Goal: Task Accomplishment & Management: Complete application form

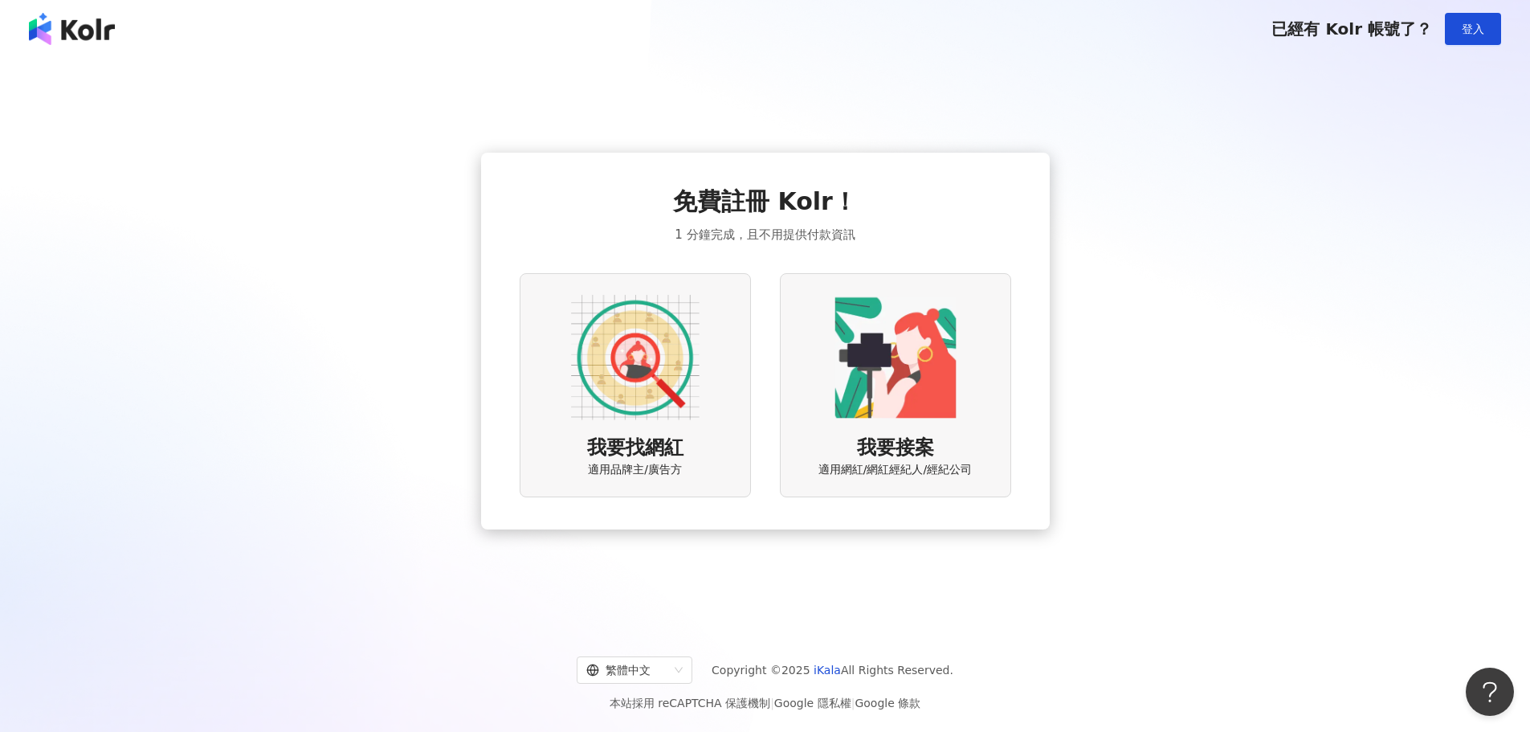
click at [668, 386] on img at bounding box center [635, 357] width 129 height 129
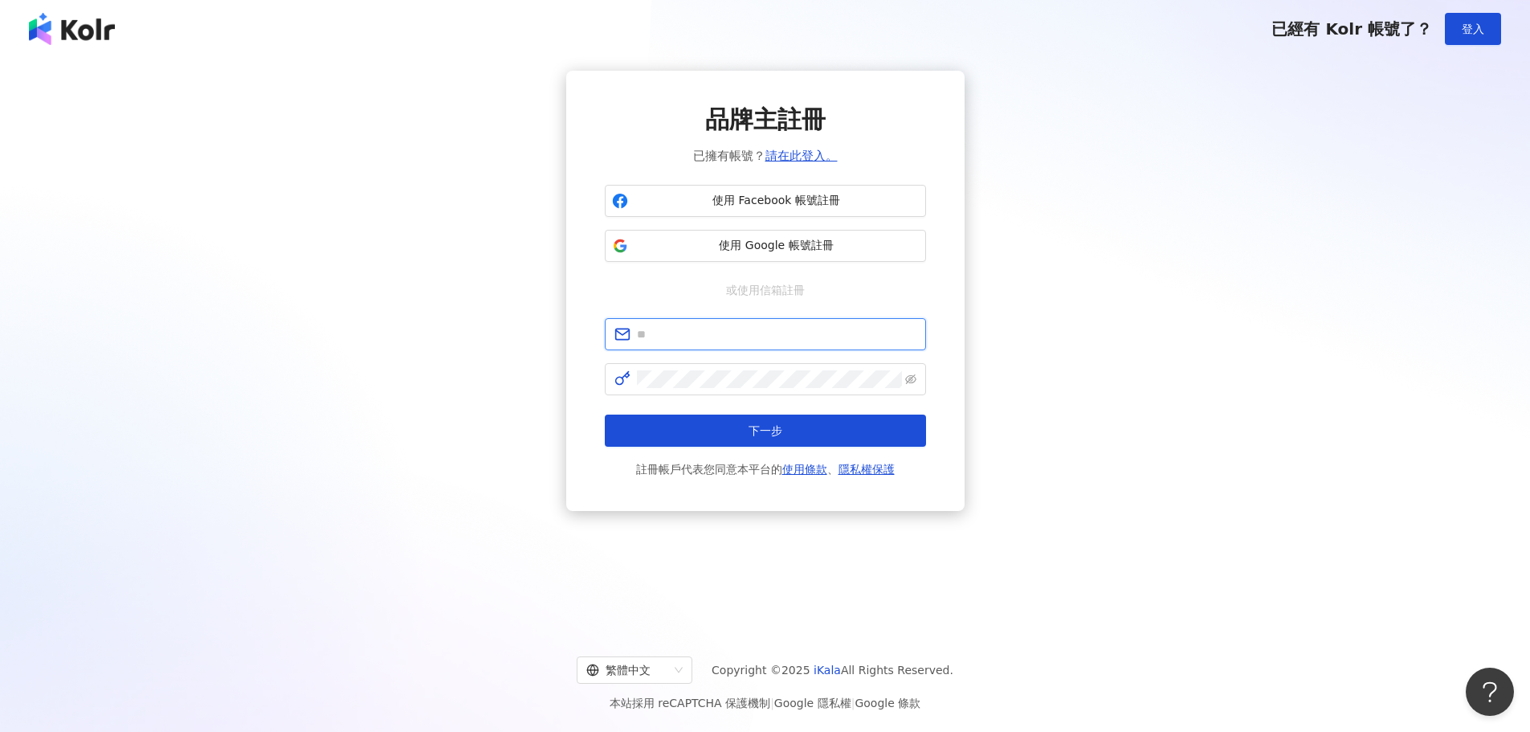
click at [745, 338] on input "text" at bounding box center [777, 334] width 280 height 18
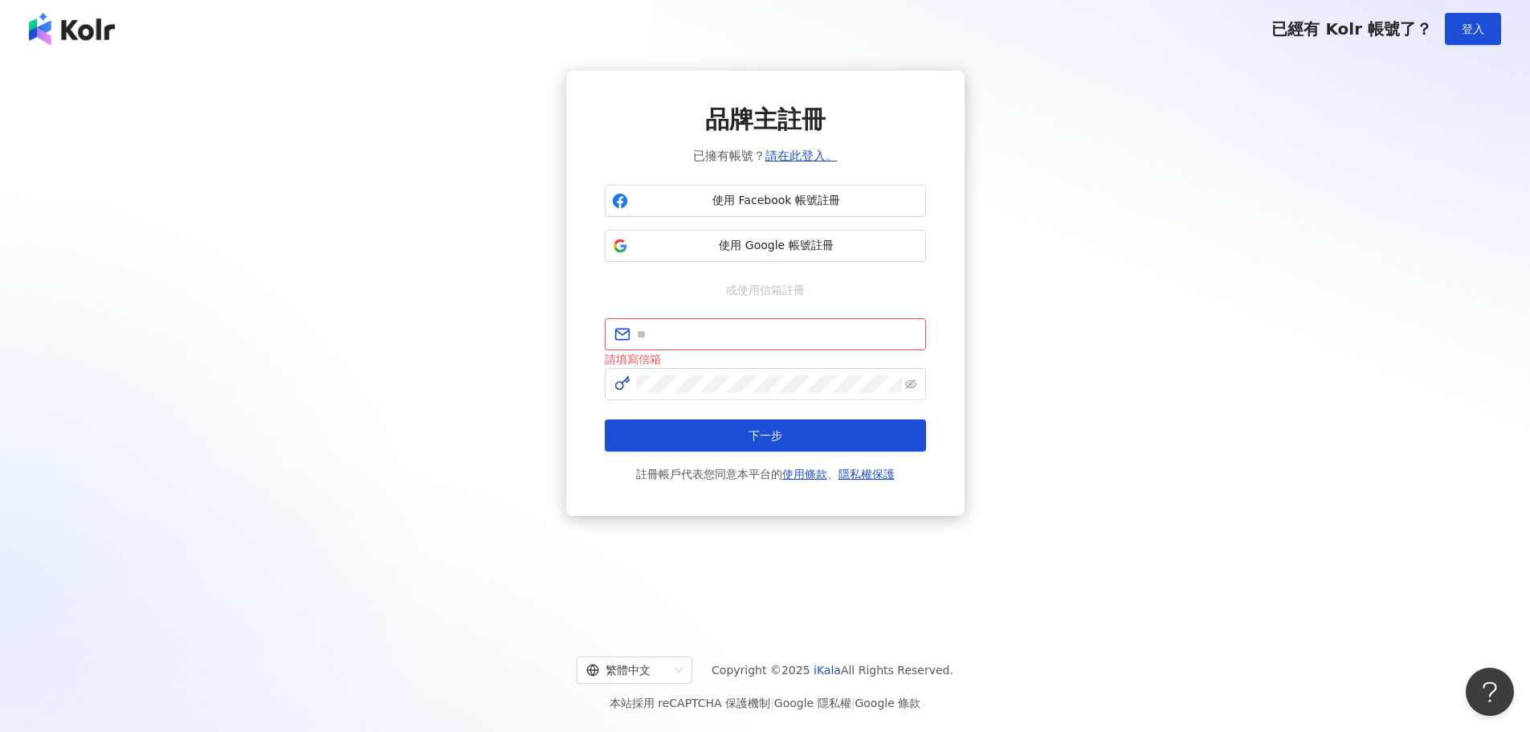
click at [988, 308] on div "品牌主註冊 已擁有帳號？ 請在此登入。 使用 Facebook 帳號註冊 使用 Google 帳號註冊 或使用信箱註冊 請填寫信箱 下一步 註冊帳戶代表您同意…" at bounding box center [764, 293] width 1491 height 445
click at [953, 296] on div "品牌主註冊 已擁有帳號？ 請在此登入。 使用 Facebook 帳號註冊 使用 Google 帳號註冊 或使用信箱註冊 請填寫信箱 下一步 註冊帳戶代表您同意…" at bounding box center [765, 293] width 398 height 445
click at [942, 301] on div "品牌主註冊 已擁有帳號？ 請在此登入。 使用 Facebook 帳號註冊 使用 Google 帳號註冊 或使用信箱註冊 請填寫信箱 下一步 註冊帳戶代表您同意…" at bounding box center [765, 293] width 398 height 445
click at [826, 239] on span "使用 Google 帳號註冊" at bounding box center [777, 246] width 284 height 16
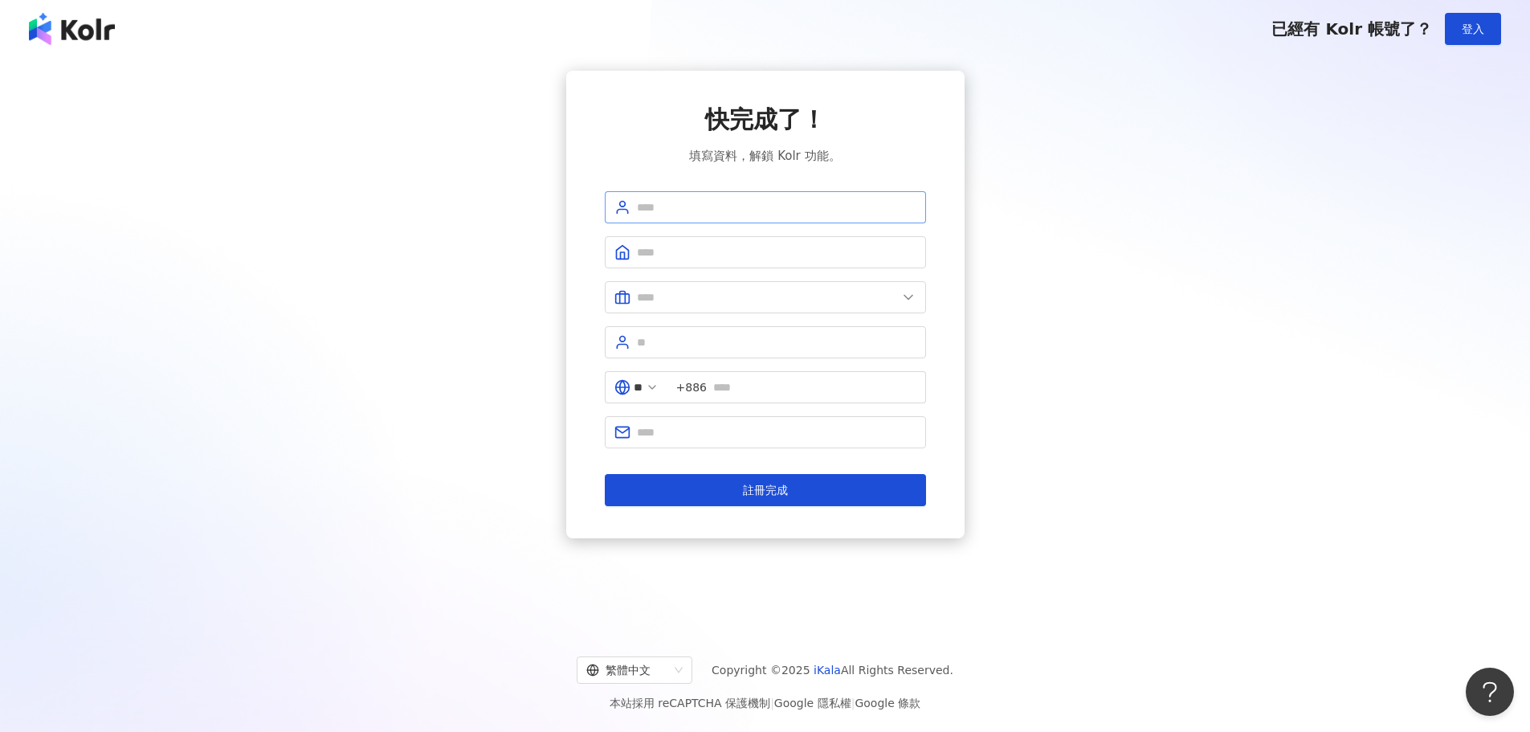
click at [799, 221] on span at bounding box center [765, 207] width 321 height 32
click at [799, 209] on input "text" at bounding box center [777, 207] width 280 height 18
type input "*"
type input "***"
